Goal: Transaction & Acquisition: Download file/media

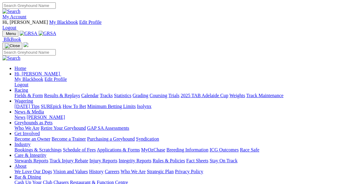
click at [22, 93] on link "Fields & Form" at bounding box center [28, 95] width 28 height 5
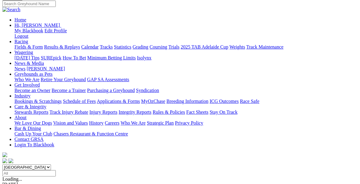
scroll to position [61, 0]
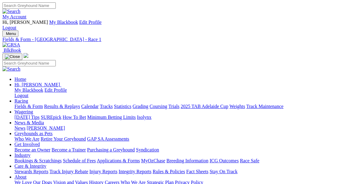
click at [257, 79] on link "PDF" at bounding box center [252, 76] width 9 height 5
